Goal: Obtain resource: Download file/media

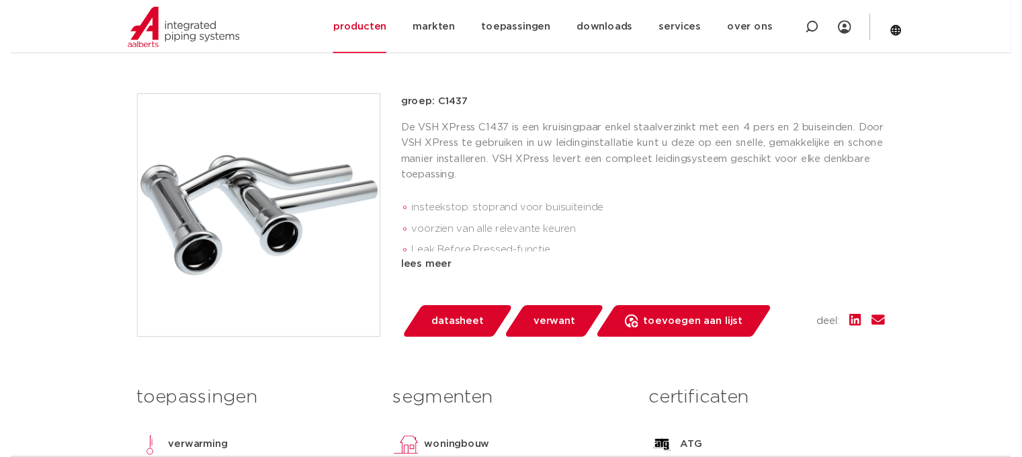
scroll to position [277, 0]
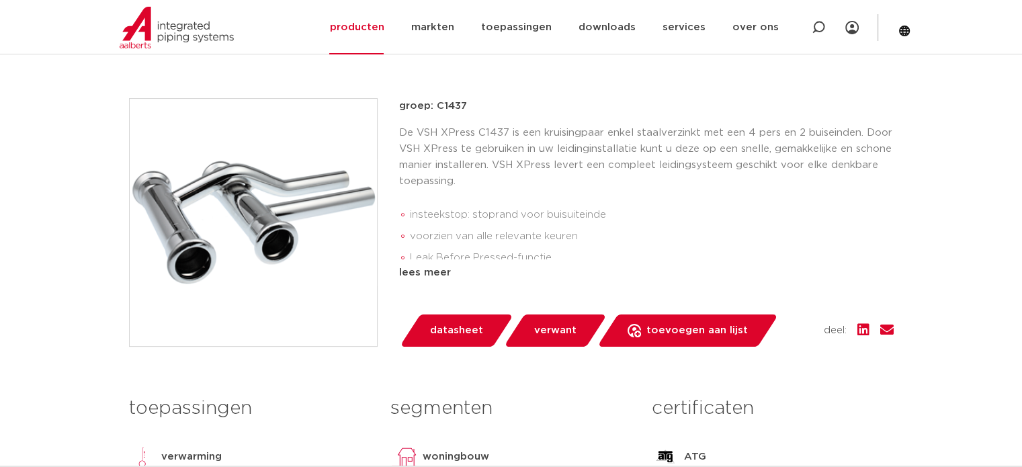
click at [441, 331] on span "datasheet" at bounding box center [456, 330] width 53 height 21
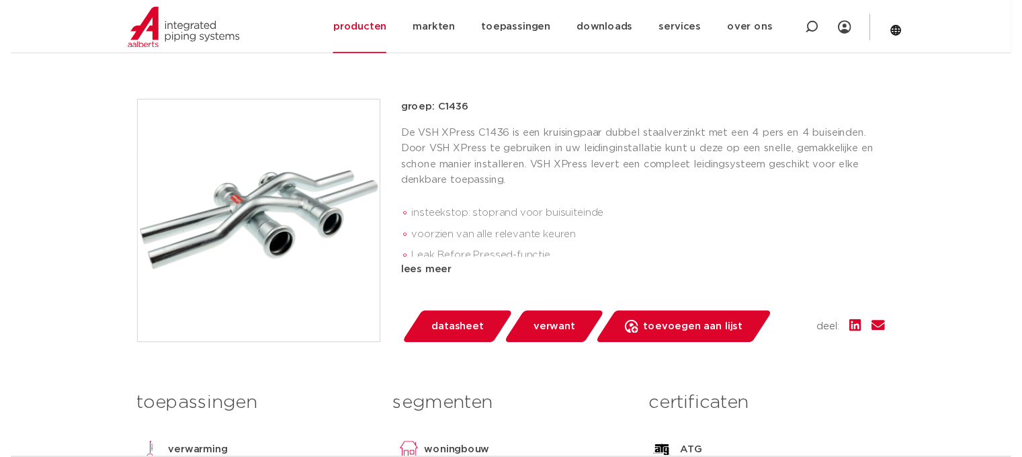
scroll to position [304, 0]
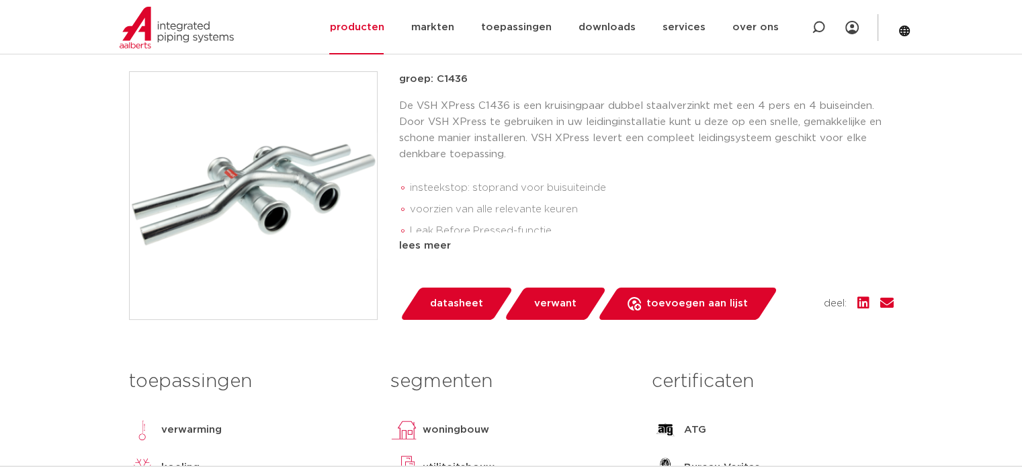
click at [443, 294] on span "datasheet" at bounding box center [456, 303] width 53 height 21
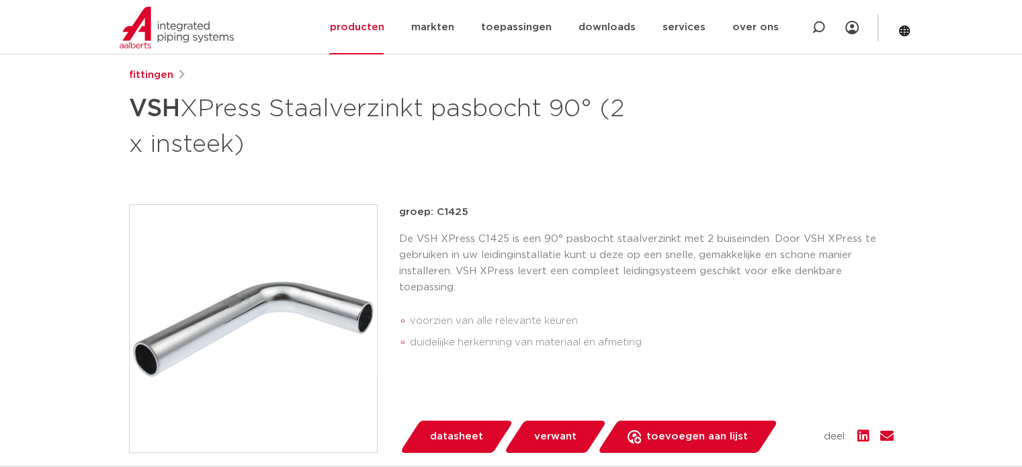
scroll to position [178, 0]
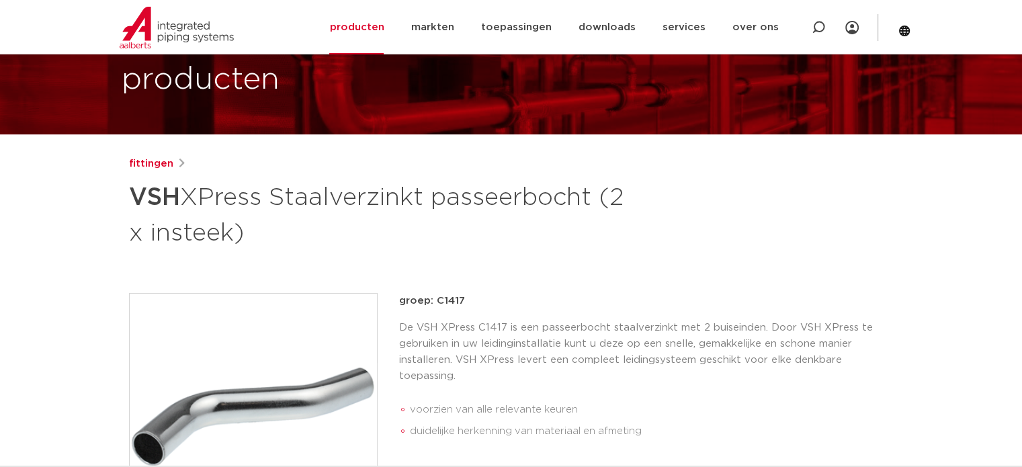
scroll to position [89, 0]
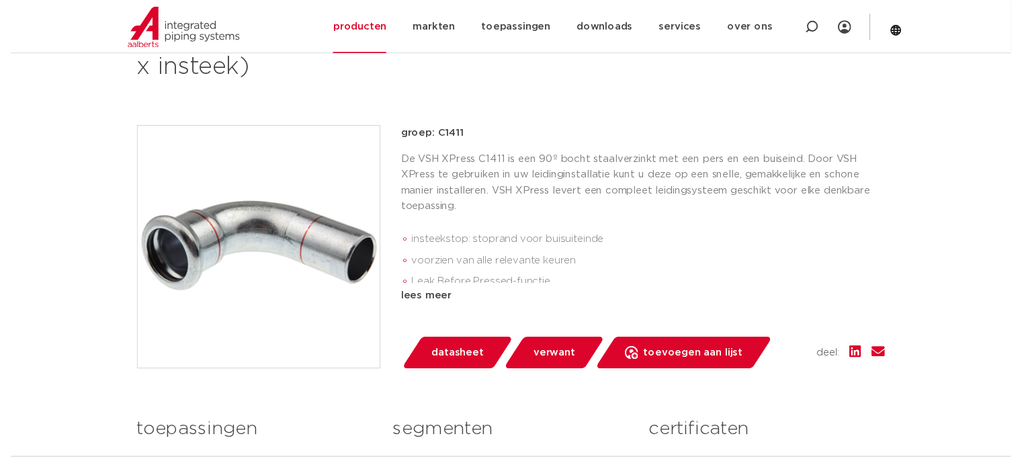
scroll to position [267, 0]
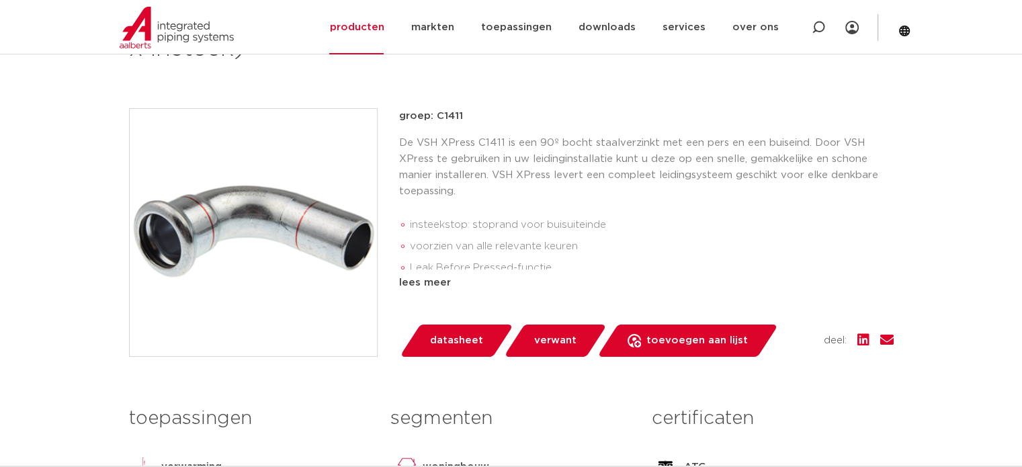
click at [449, 333] on span "datasheet" at bounding box center [456, 340] width 53 height 21
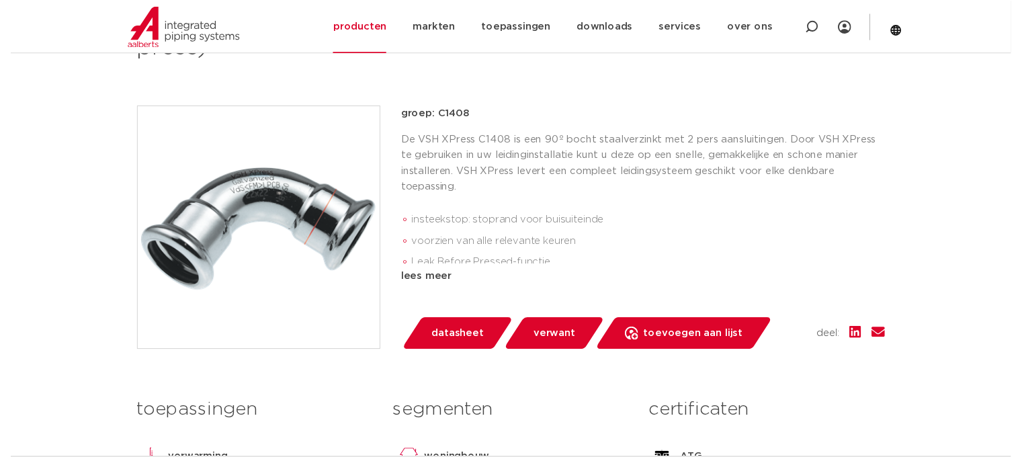
scroll to position [270, 0]
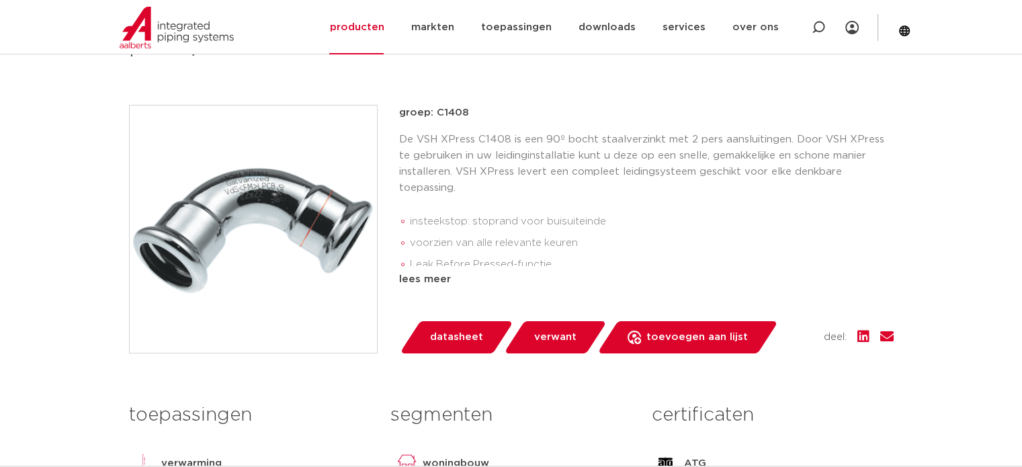
click at [445, 344] on span "datasheet" at bounding box center [456, 336] width 53 height 21
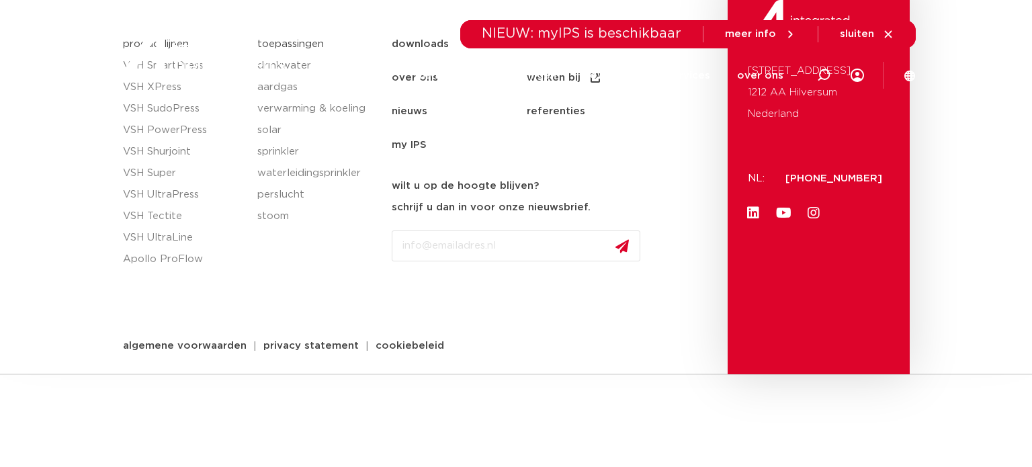
click at [1002, 103] on section "productlijnen VSH SmartPress VSH XPress VSH SudoPress VSH PowerPress VSH Shurjo…" at bounding box center [516, 187] width 1032 height 374
click at [659, 318] on div "Email CAPTCHA Instagram Dit veld is bedoeld voor validatiedoeleinden en moet ni…" at bounding box center [557, 273] width 330 height 102
click at [77, 114] on section "productlijnen VSH SmartPress VSH XPress VSH SudoPress VSH PowerPress VSH Shurjo…" at bounding box center [516, 187] width 1032 height 374
click at [416, 48] on div "NIEUW: myIPS is beschikbaar meer info sluiten" at bounding box center [515, 34] width 799 height 28
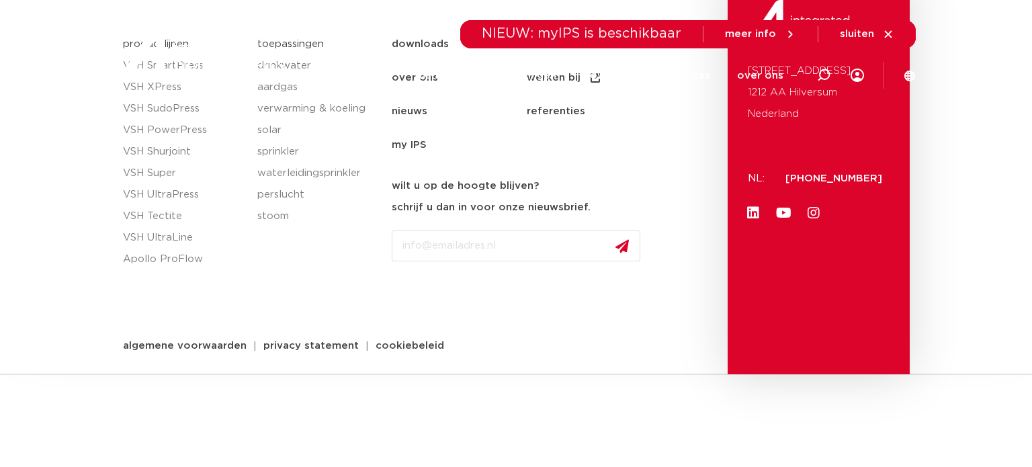
click at [887, 32] on icon at bounding box center [888, 34] width 12 height 12
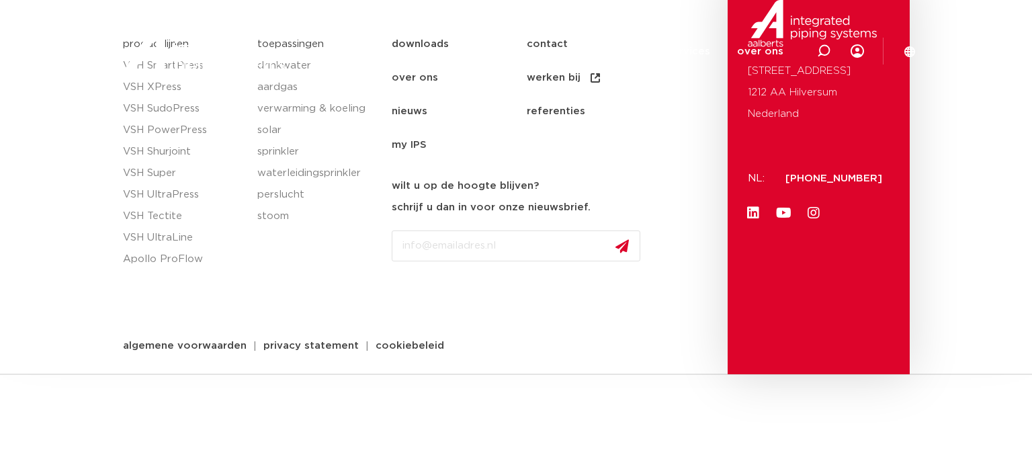
click at [724, 138] on div "downloads contact over ons werken bij nieuws referenties my IPS downloads conta…" at bounding box center [556, 200] width 343 height 347
click at [676, 125] on ul "downloads contact over ons werken bij nieuws referenties my IPS" at bounding box center [557, 95] width 330 height 134
click at [155, 87] on div at bounding box center [203, 51] width 175 height 102
click at [979, 120] on section "productlijnen VSH SmartPress VSH XPress VSH SudoPress VSH PowerPress VSH Shurjo…" at bounding box center [516, 187] width 1032 height 374
